Goal: Information Seeking & Learning: Find specific fact

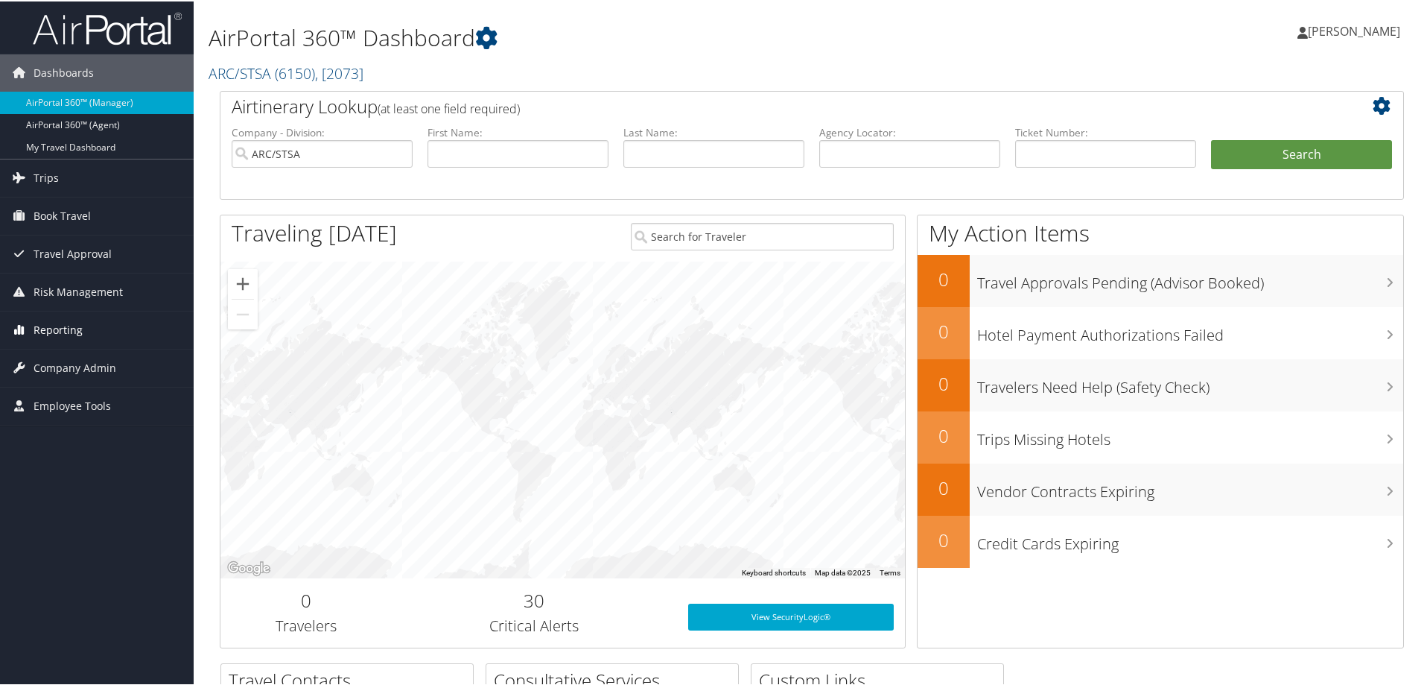
click at [62, 324] on span "Reporting" at bounding box center [58, 328] width 49 height 37
click at [58, 353] on link "Unused Tickets" at bounding box center [97, 358] width 194 height 22
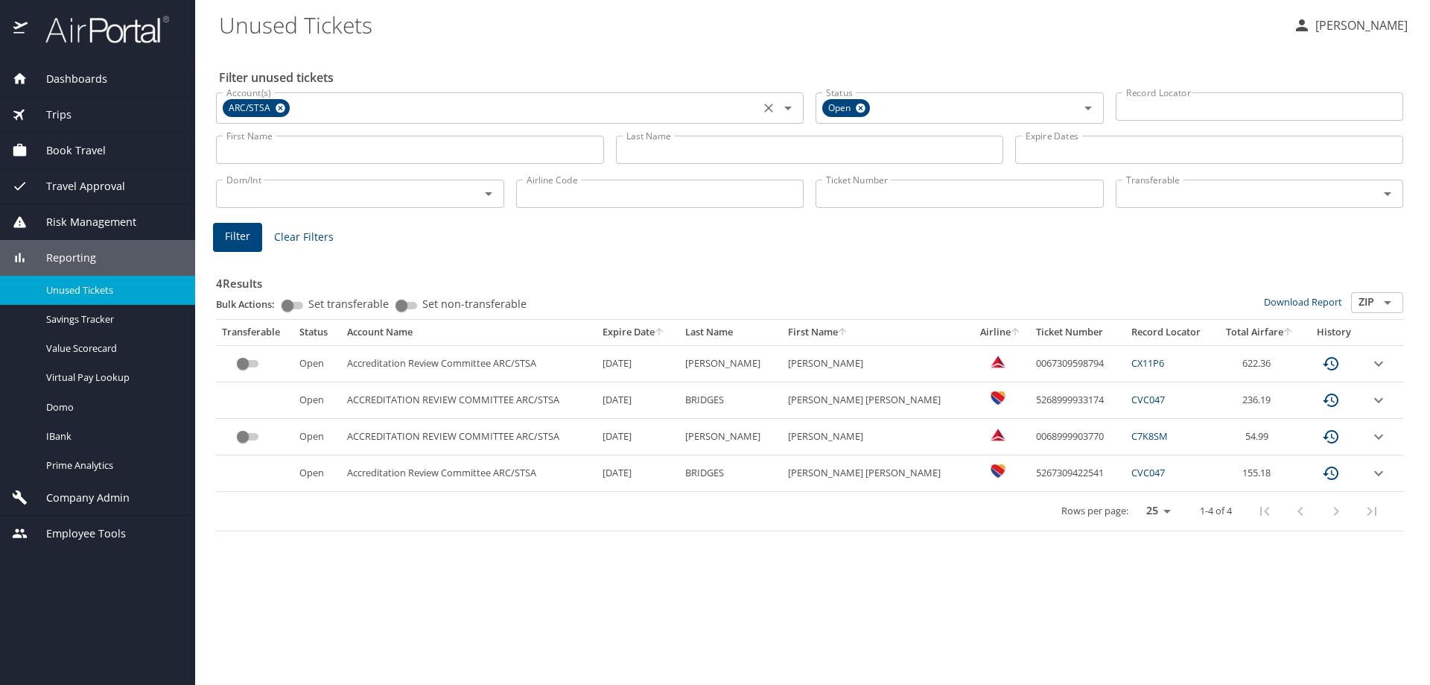
click at [772, 104] on icon "Clear" at bounding box center [768, 108] width 15 height 15
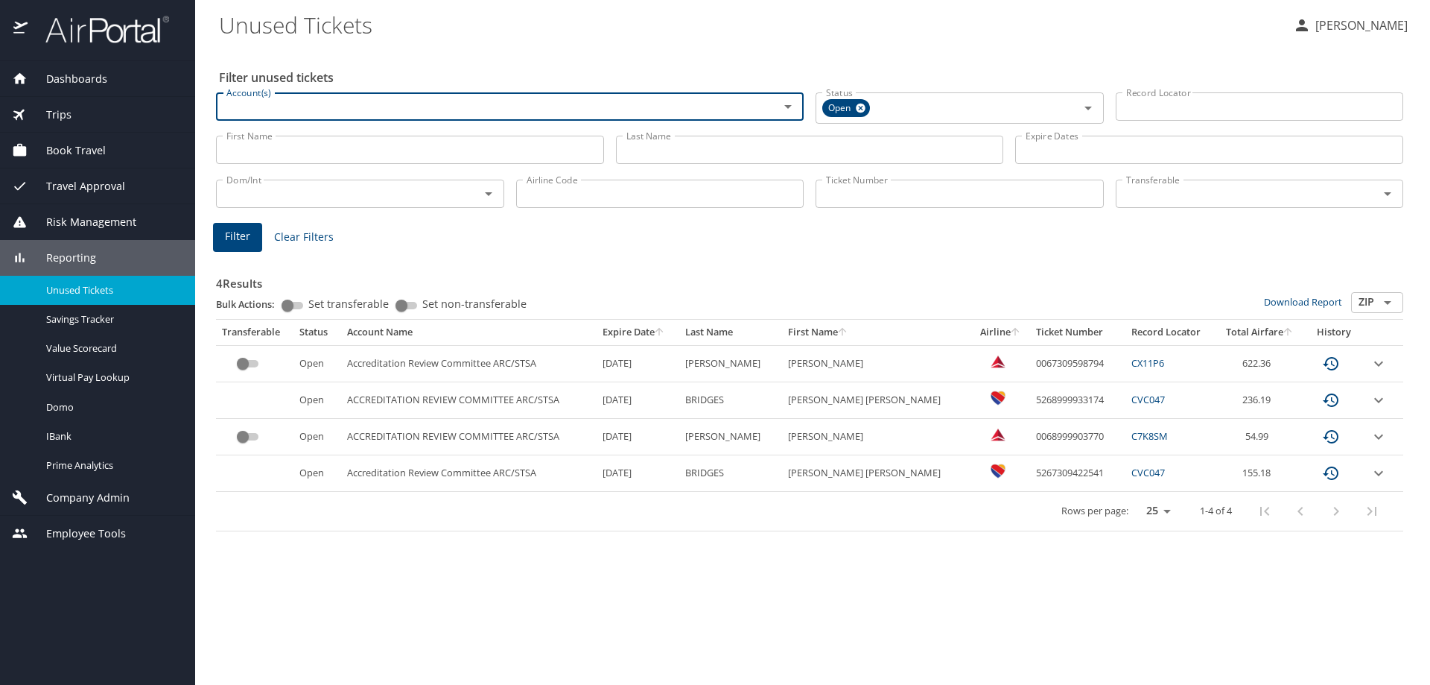
click at [675, 115] on input "Account(s)" at bounding box center [487, 106] width 535 height 19
type input "envest"
click at [292, 141] on li "Envestnet (301311)" at bounding box center [509, 141] width 588 height 34
checkbox input "true"
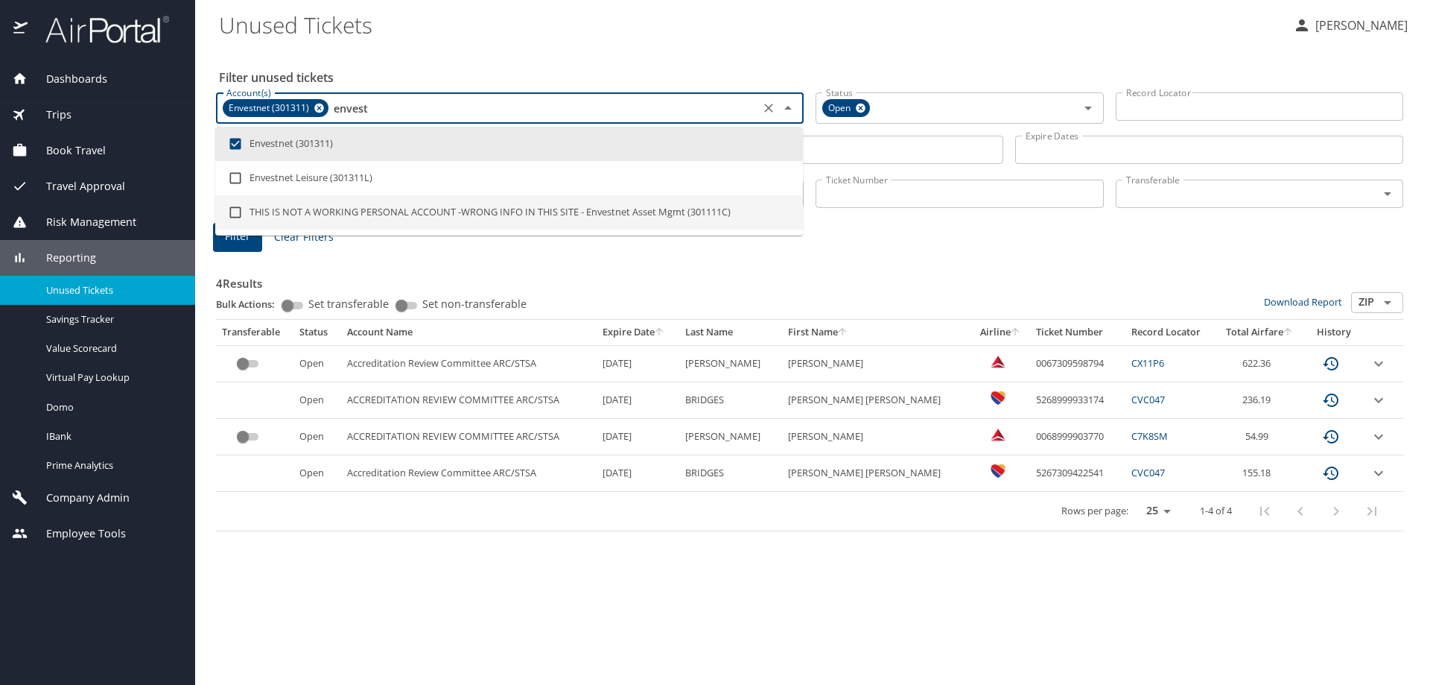
type input "envest"
drag, startPoint x: 828, startPoint y: 244, endPoint x: 830, endPoint y: 232, distance: 11.4
click at [828, 244] on div "4 Results Bulk Actions: Set transferable Set non-transferable Download Report Z…" at bounding box center [809, 390] width 1199 height 294
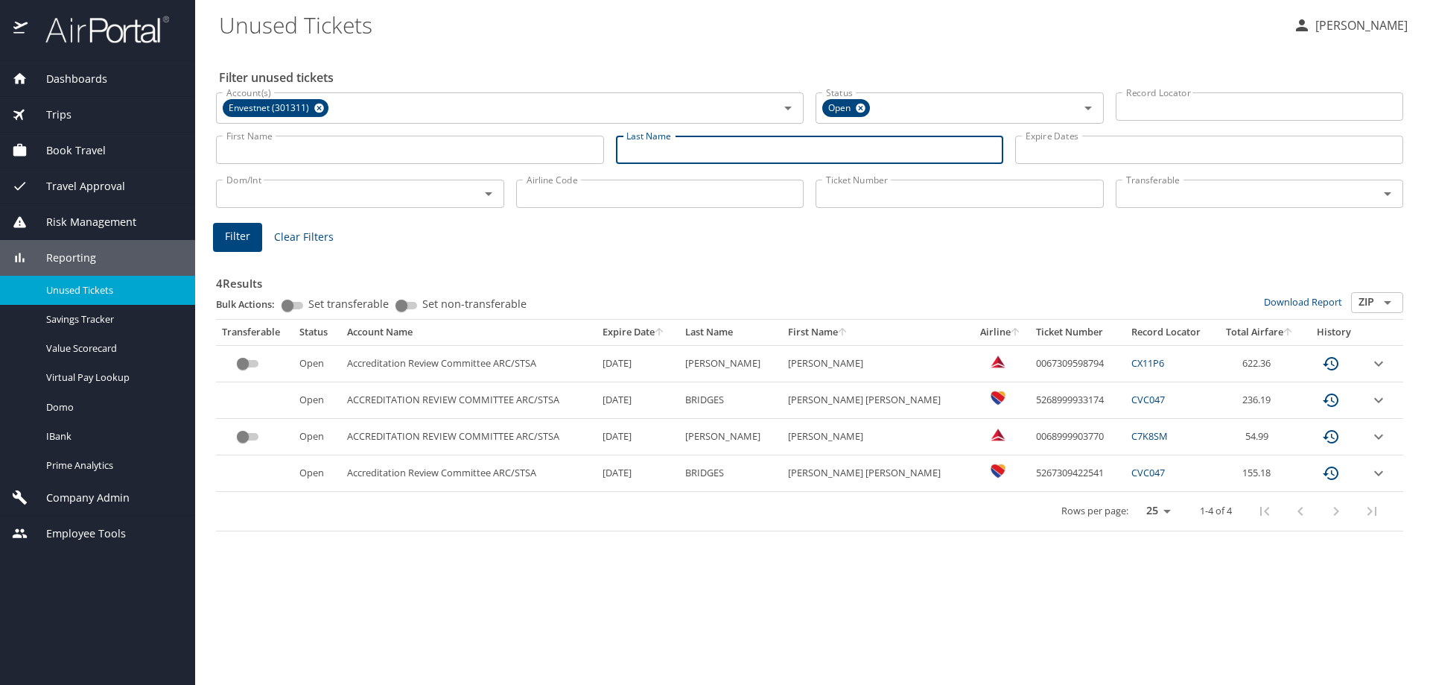
click at [726, 146] on input "Last Name" at bounding box center [810, 150] width 388 height 28
type input "sharma"
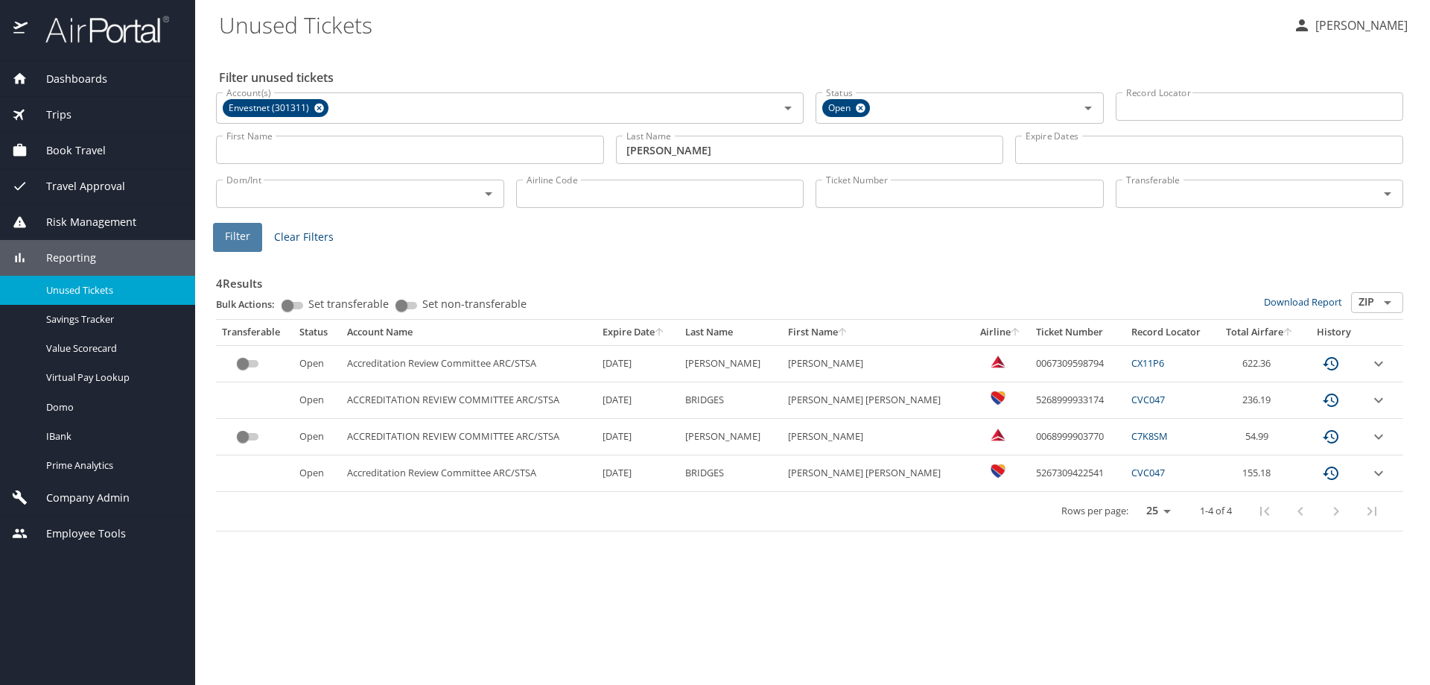
click at [248, 244] on span "Filter" at bounding box center [237, 236] width 25 height 19
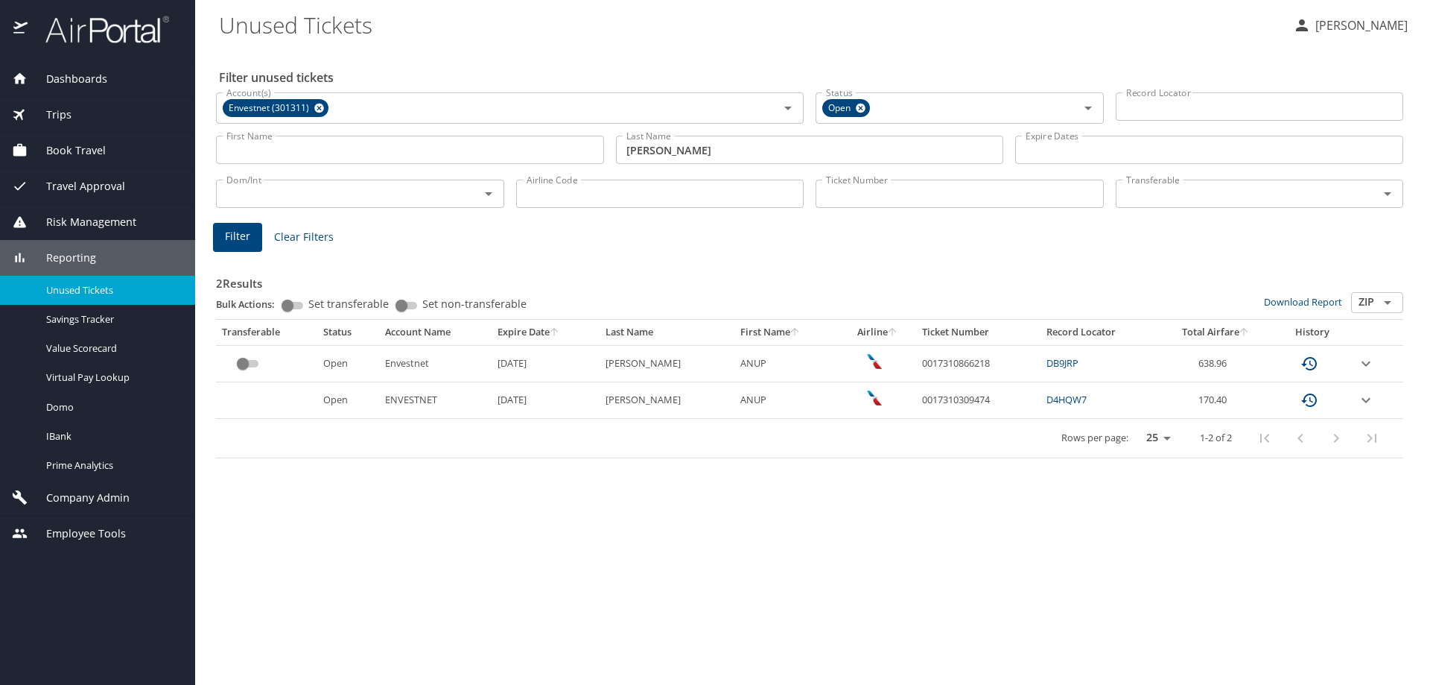
click at [956, 362] on td "0017310866218" at bounding box center [978, 363] width 124 height 36
copy td "0017310866218"
